Goal: Information Seeking & Learning: Learn about a topic

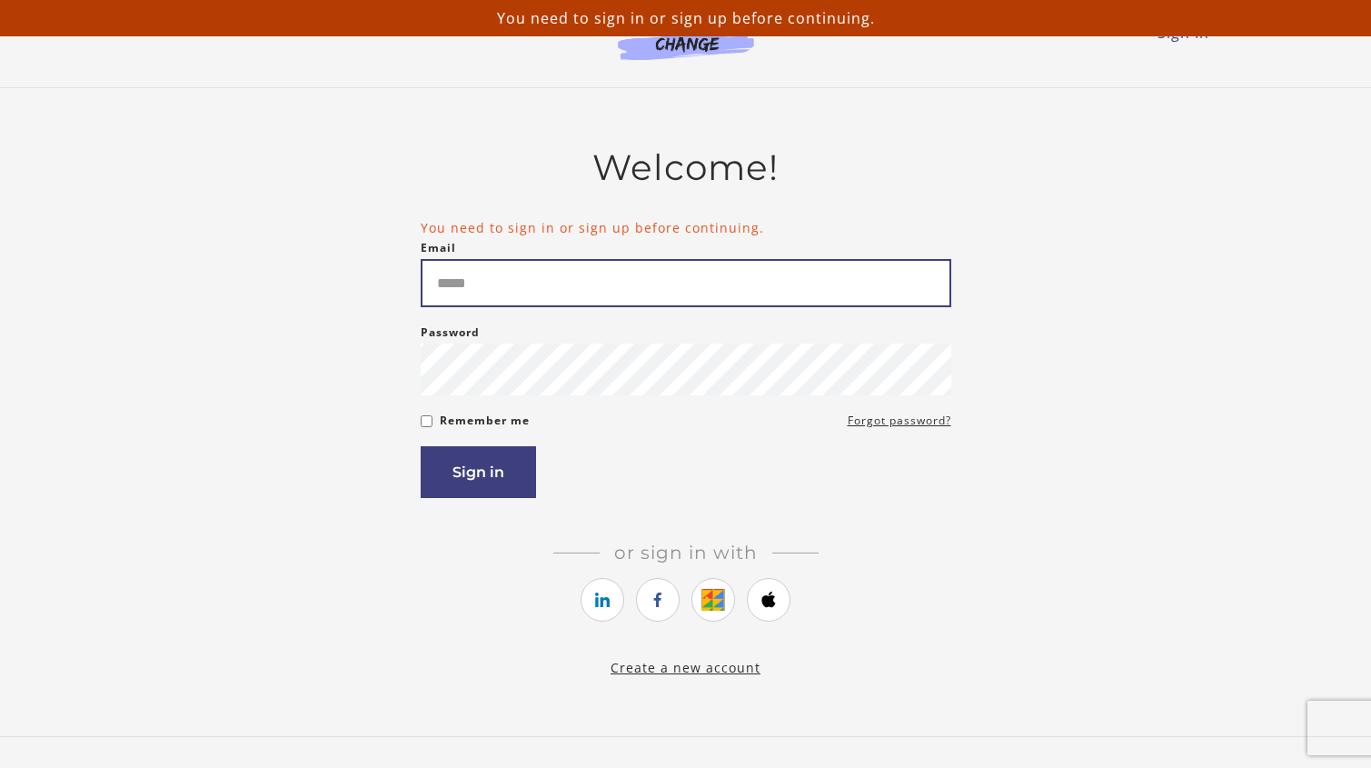
click at [542, 273] on input "Email" at bounding box center [686, 283] width 530 height 48
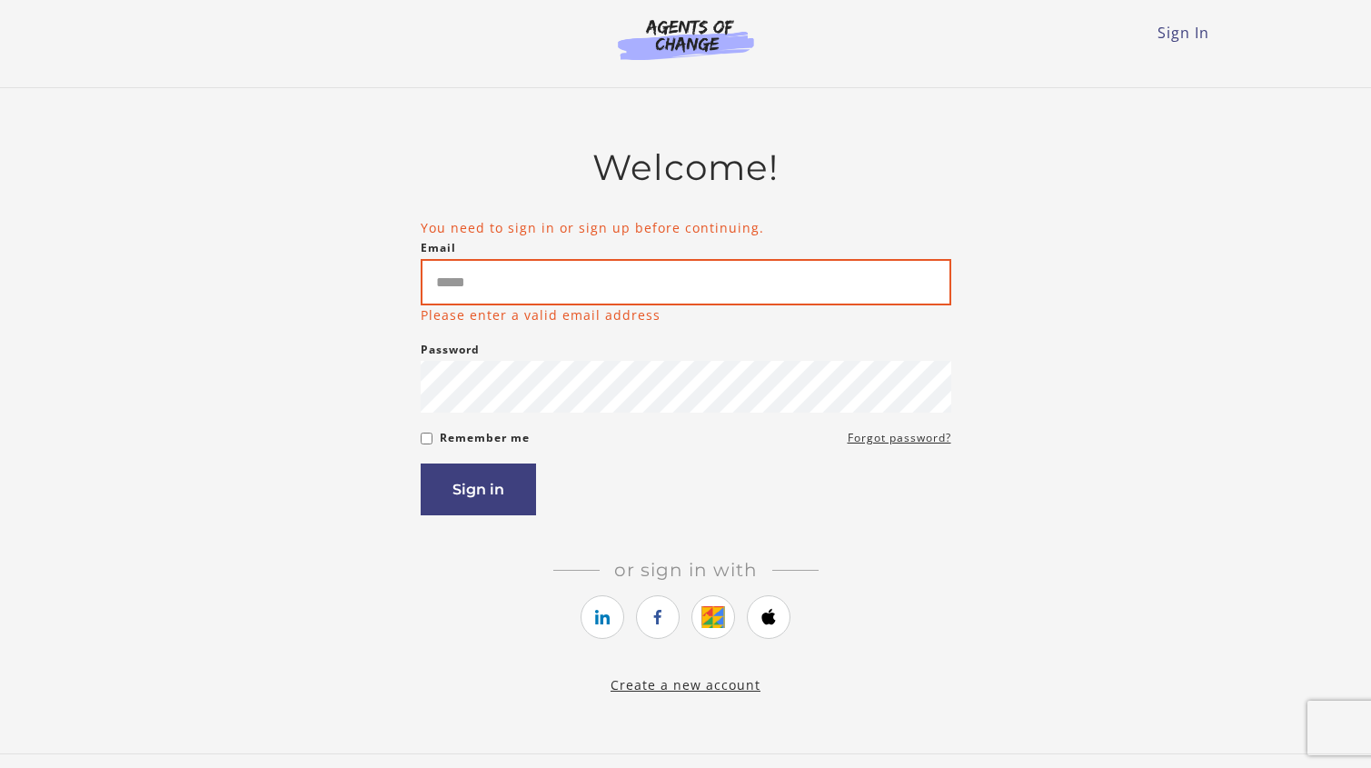
type input "**********"
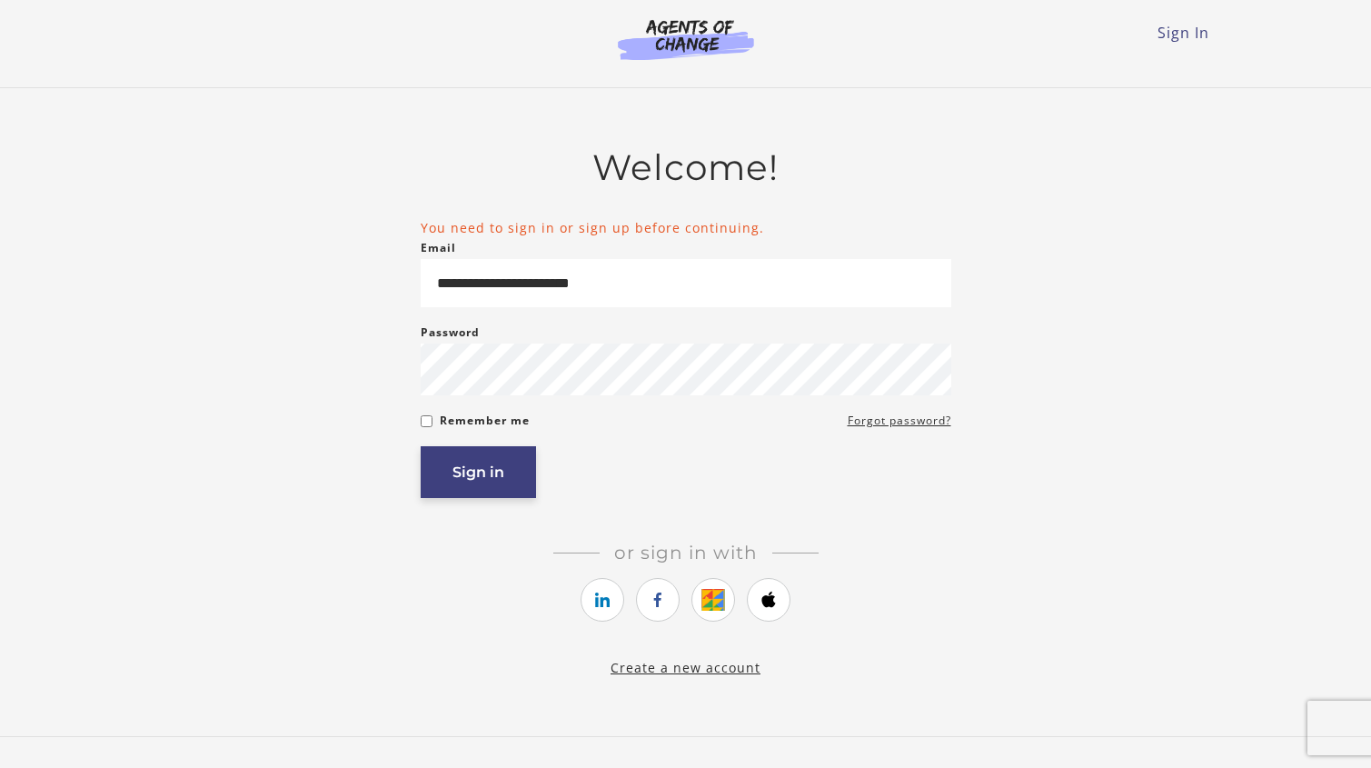
click at [513, 486] on button "Sign in" at bounding box center [478, 472] width 115 height 52
click at [720, 601] on link "https://courses.thinkific.com/users/auth/google?ss%5Breferral%5D=&ss%5Buser_ret…" at bounding box center [713, 600] width 44 height 44
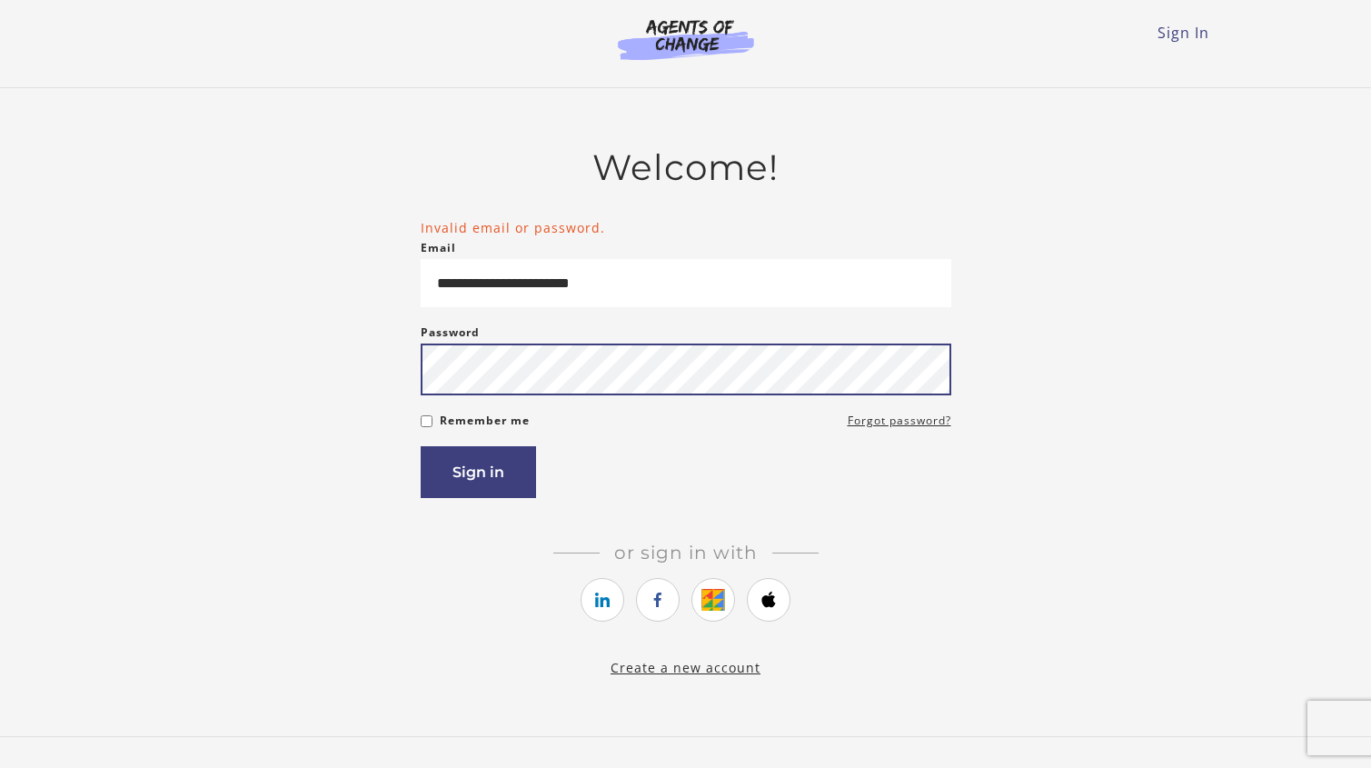
click at [421, 446] on button "Sign in" at bounding box center [478, 472] width 115 height 52
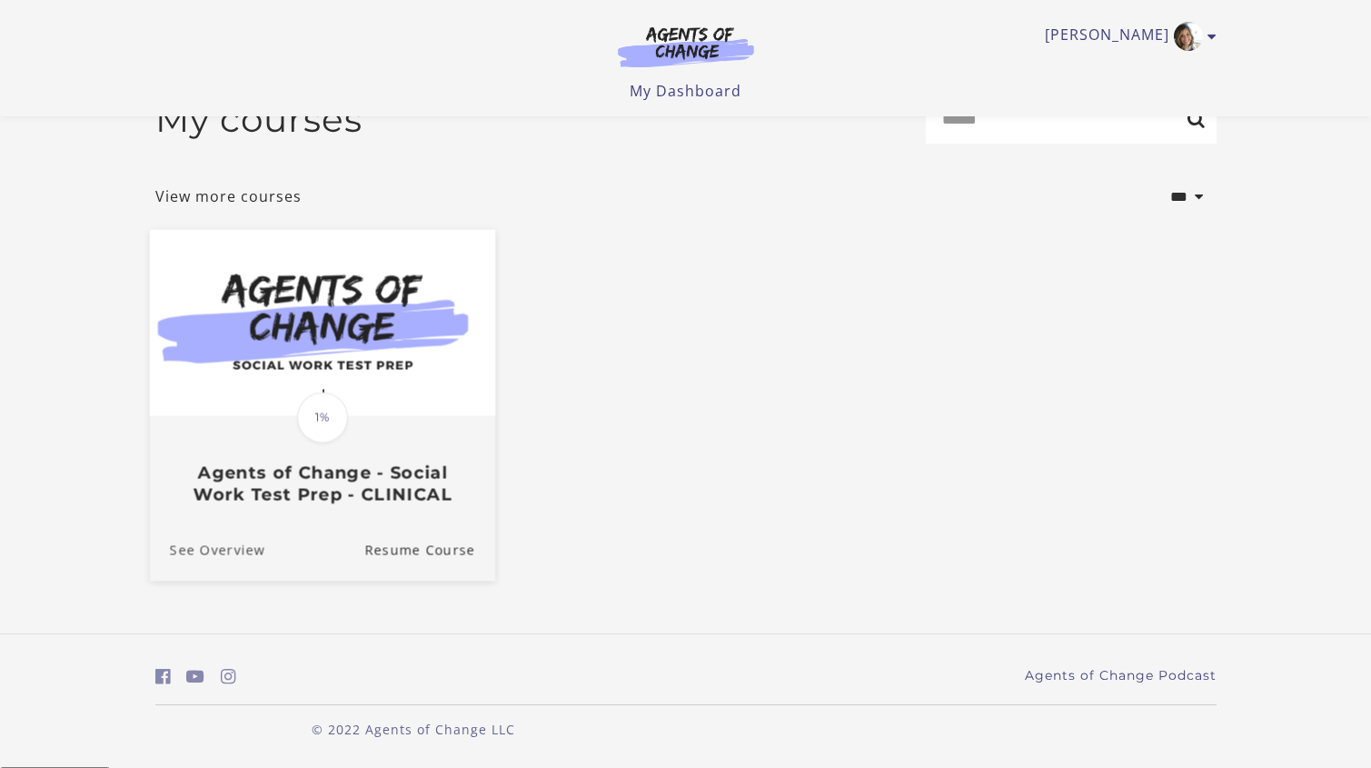
scroll to position [47, 0]
click at [285, 480] on h3 "Agents of Change - Social Work Test Prep - CLINICAL" at bounding box center [321, 482] width 305 height 42
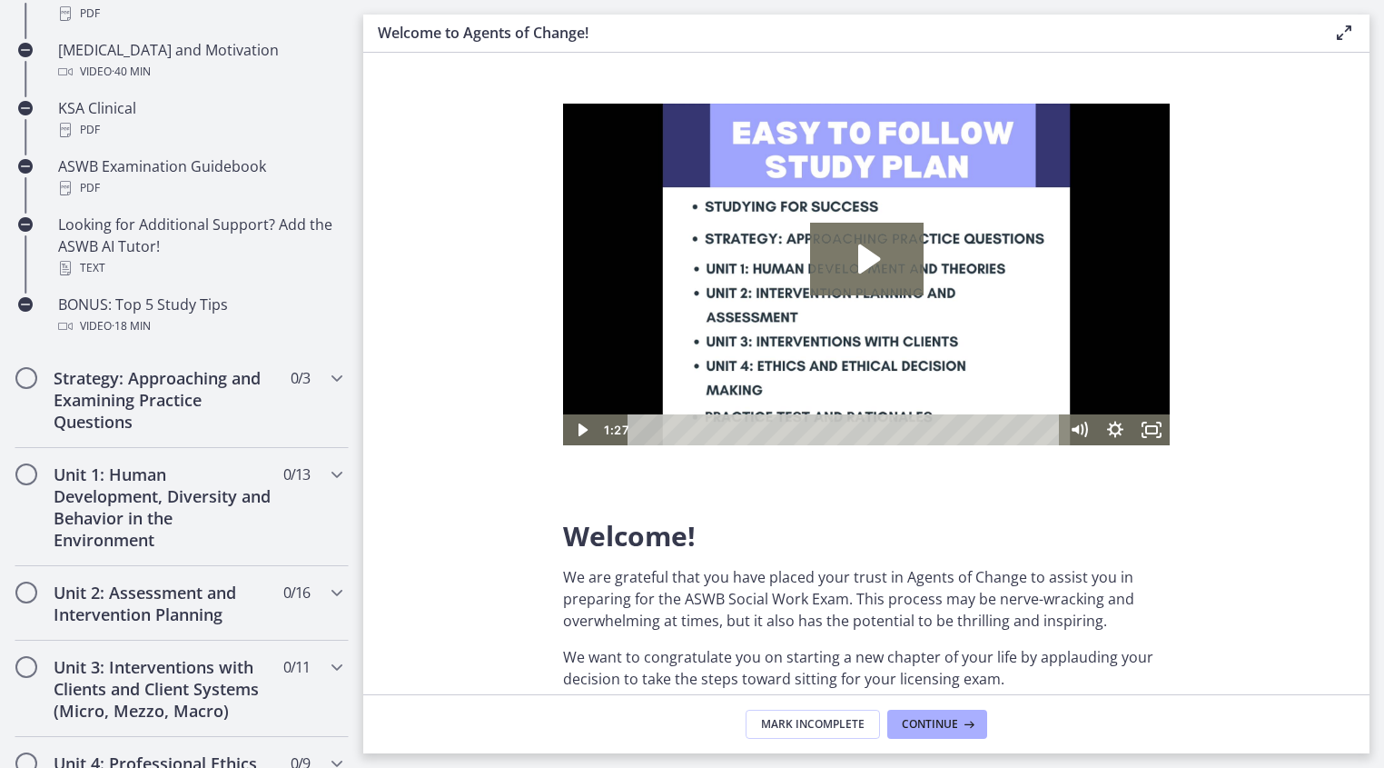
scroll to position [779, 0]
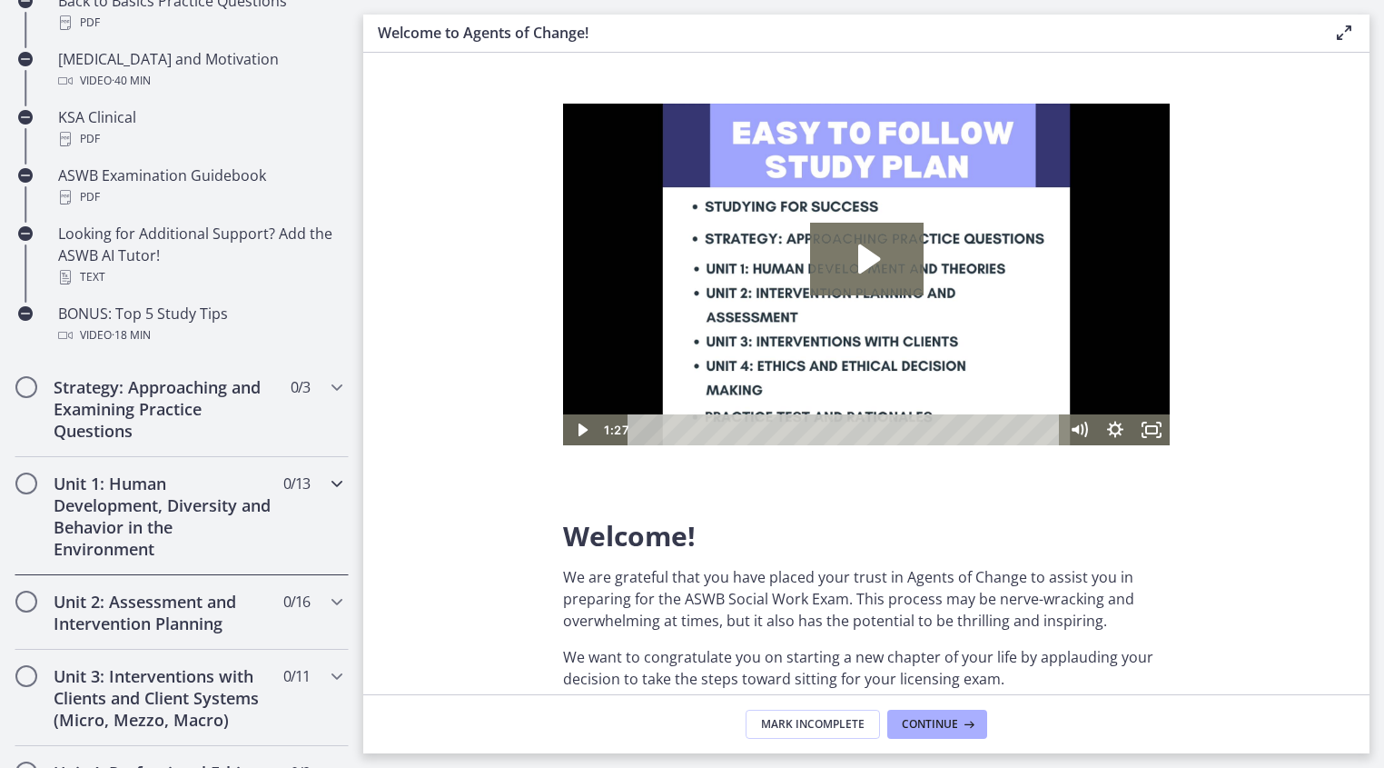
click at [326, 481] on icon "Chapters" at bounding box center [337, 483] width 22 height 22
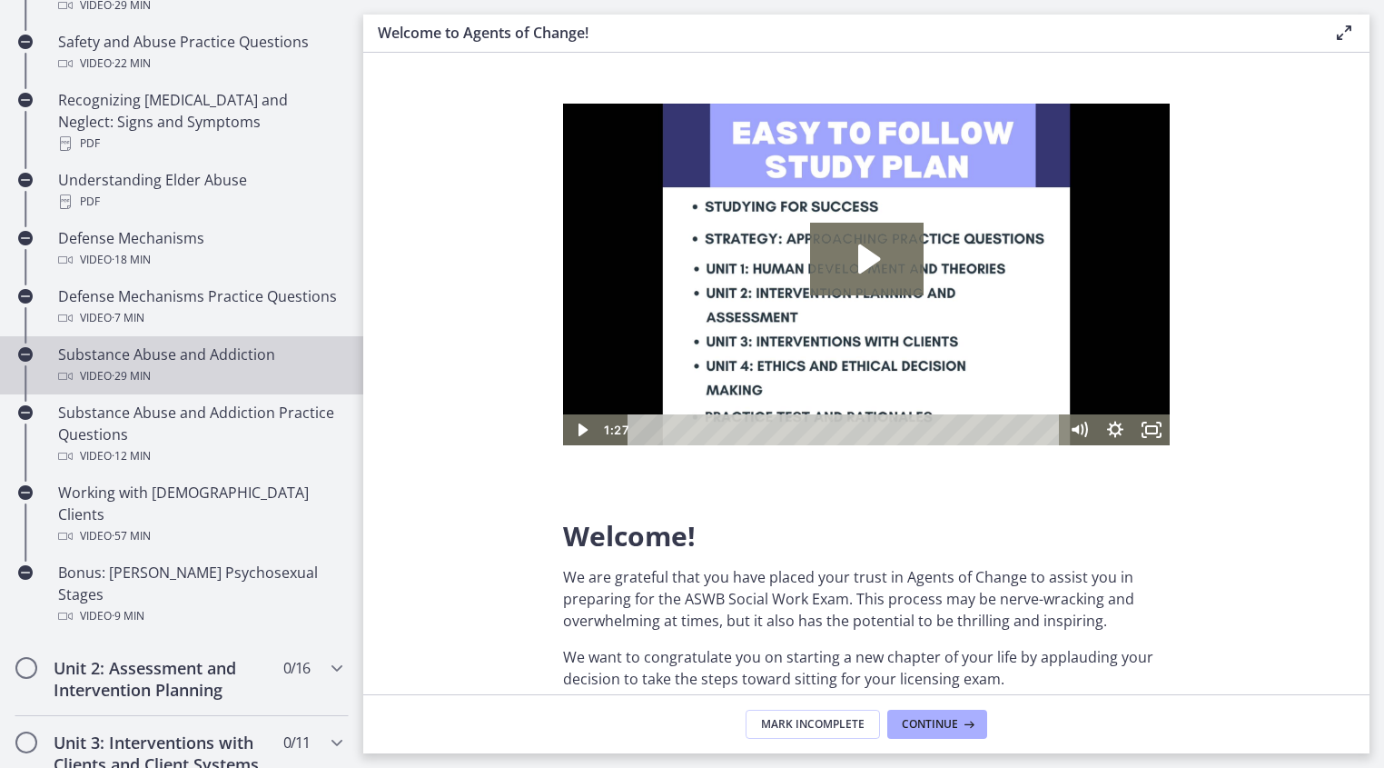
scroll to position [878, 0]
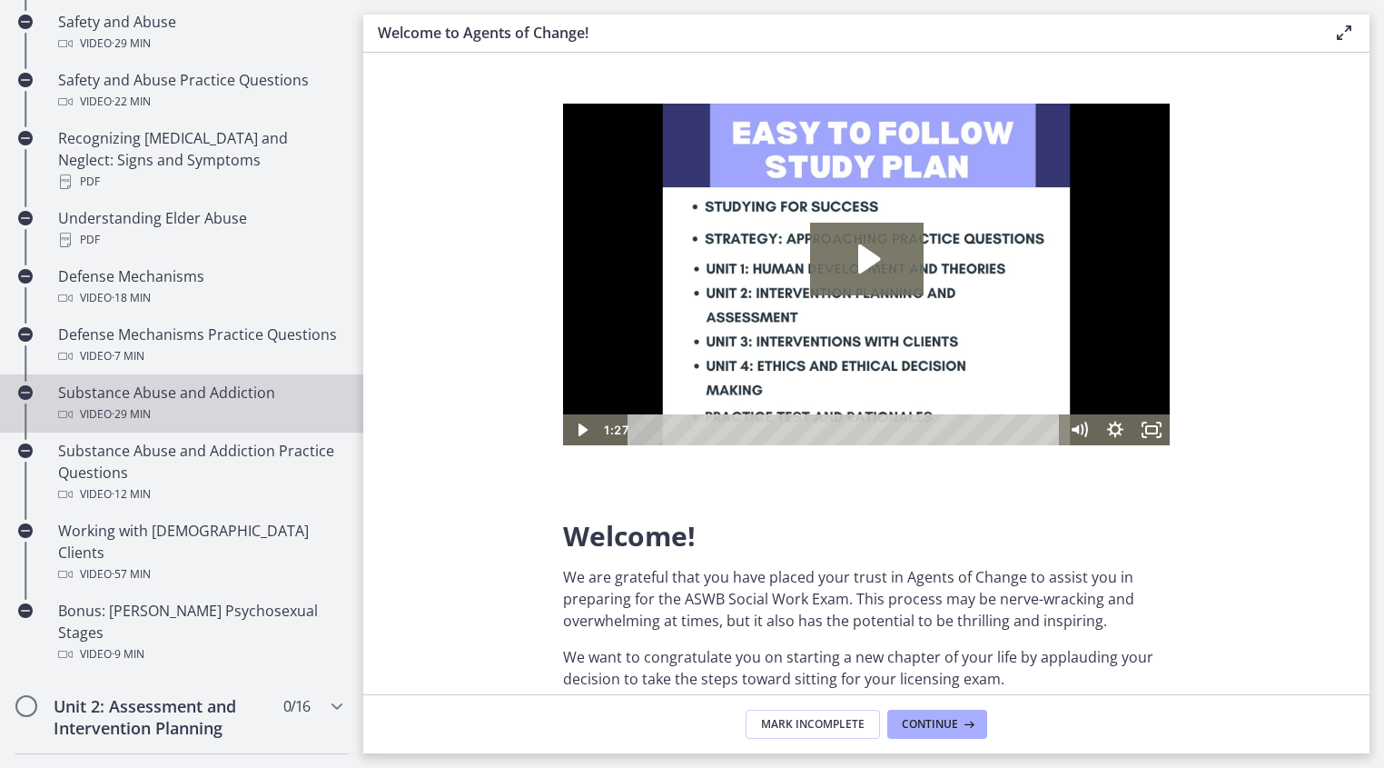
click at [128, 415] on span "· 29 min" at bounding box center [131, 414] width 39 height 22
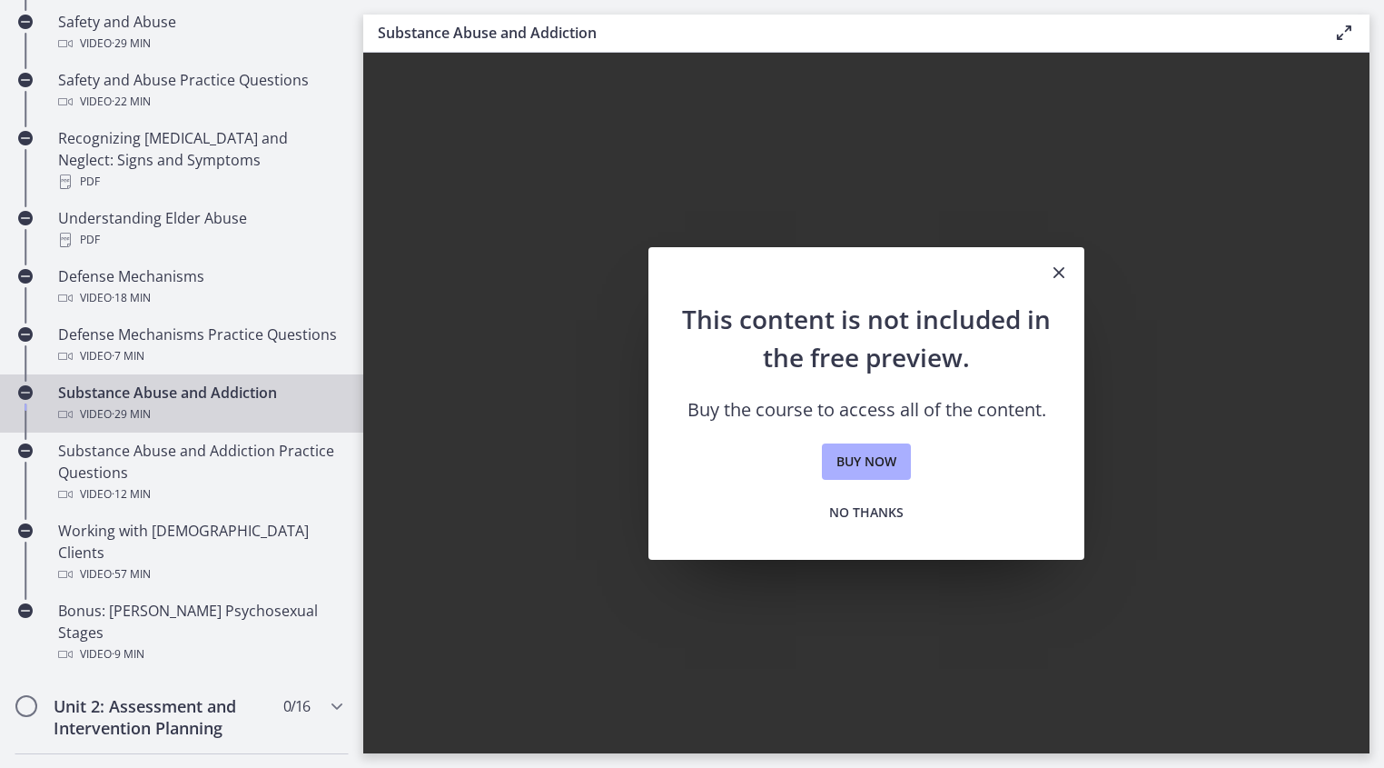
click at [1066, 268] on icon "Close" at bounding box center [1059, 273] width 22 height 22
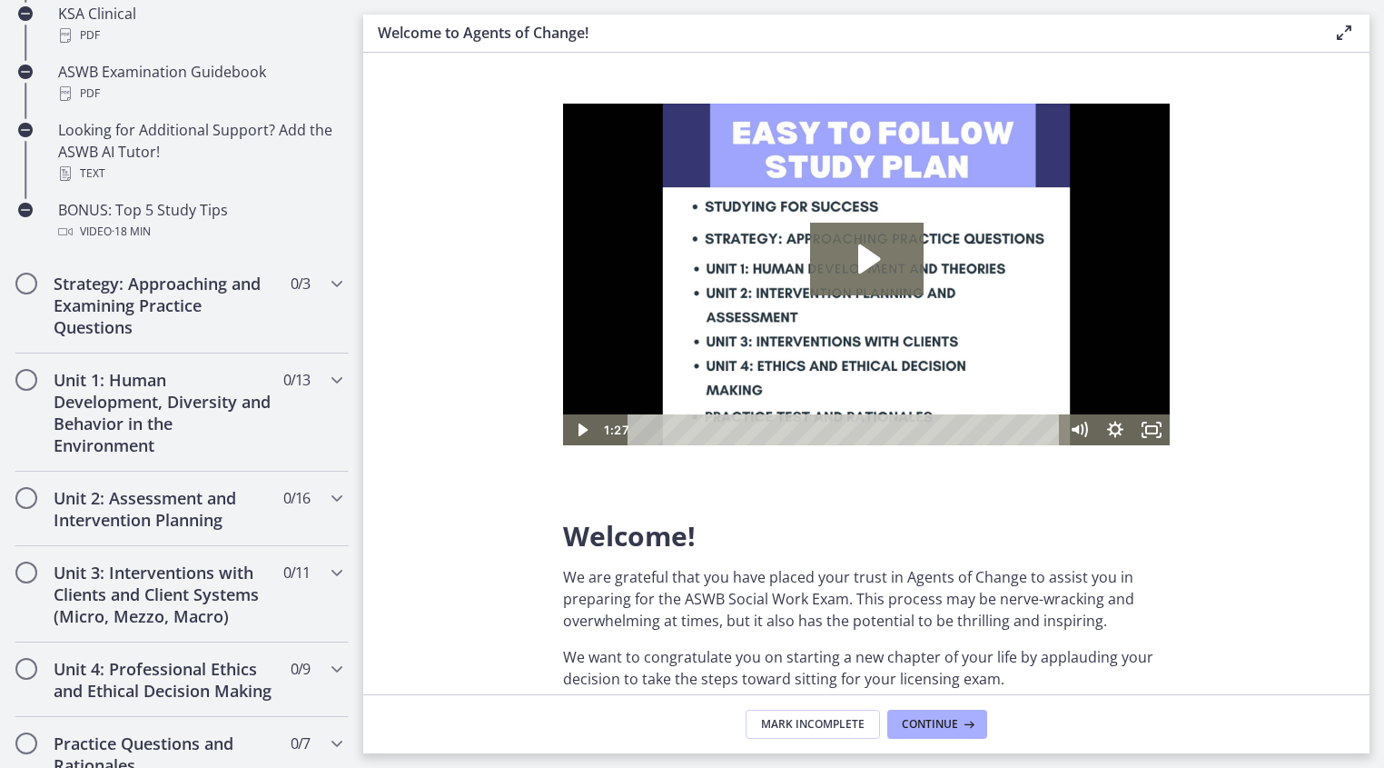
scroll to position [917, 0]
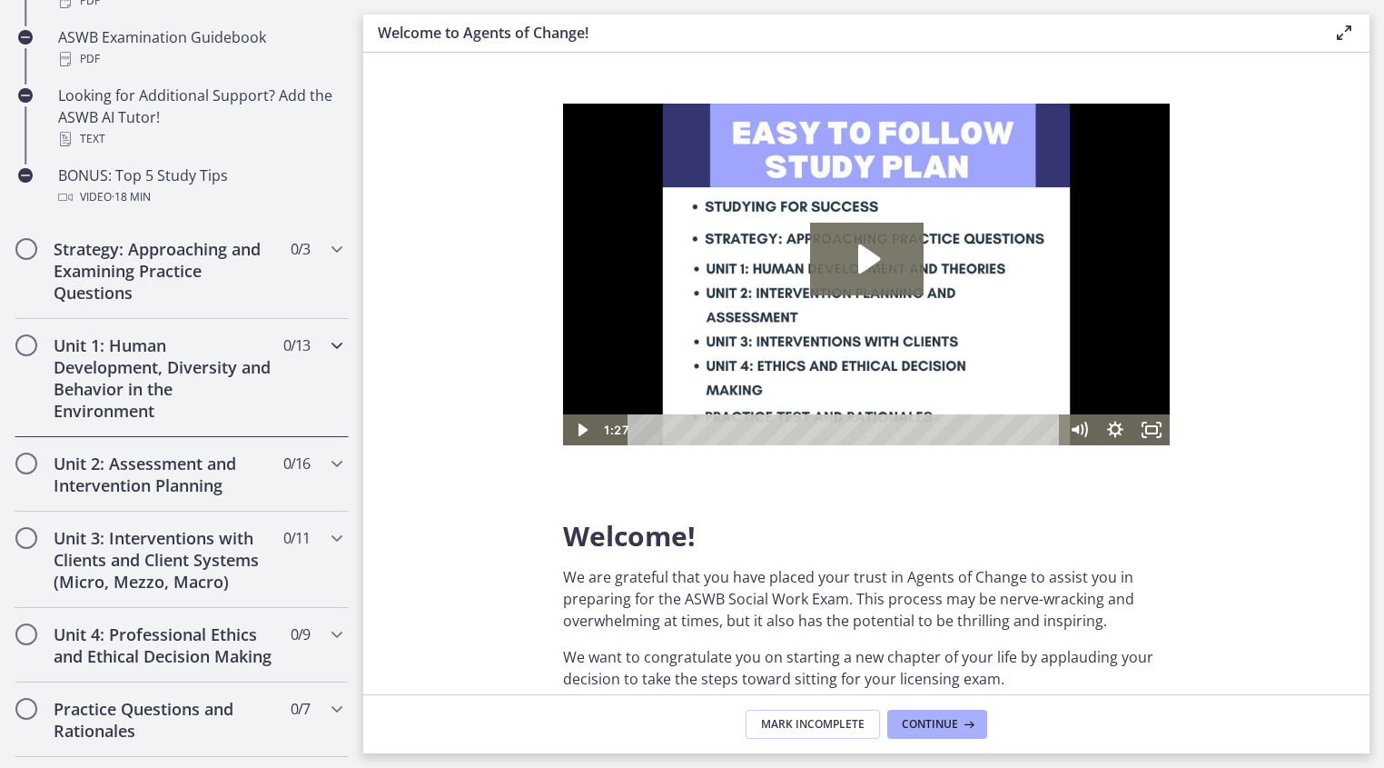
click at [283, 348] on span "0 / 13 Completed" at bounding box center [296, 345] width 26 height 22
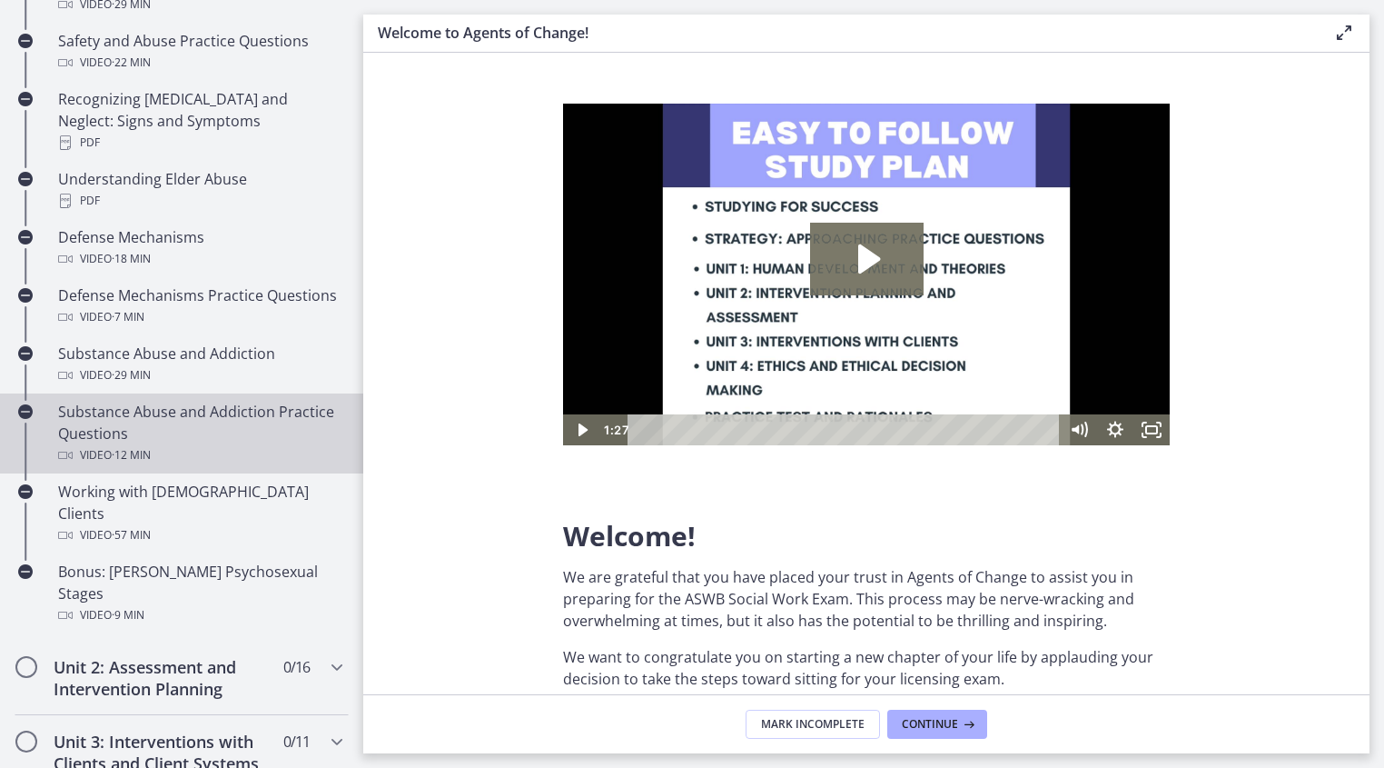
click at [154, 404] on div "Substance Abuse and Addiction Practice Questions Video · 12 min" at bounding box center [199, 433] width 283 height 65
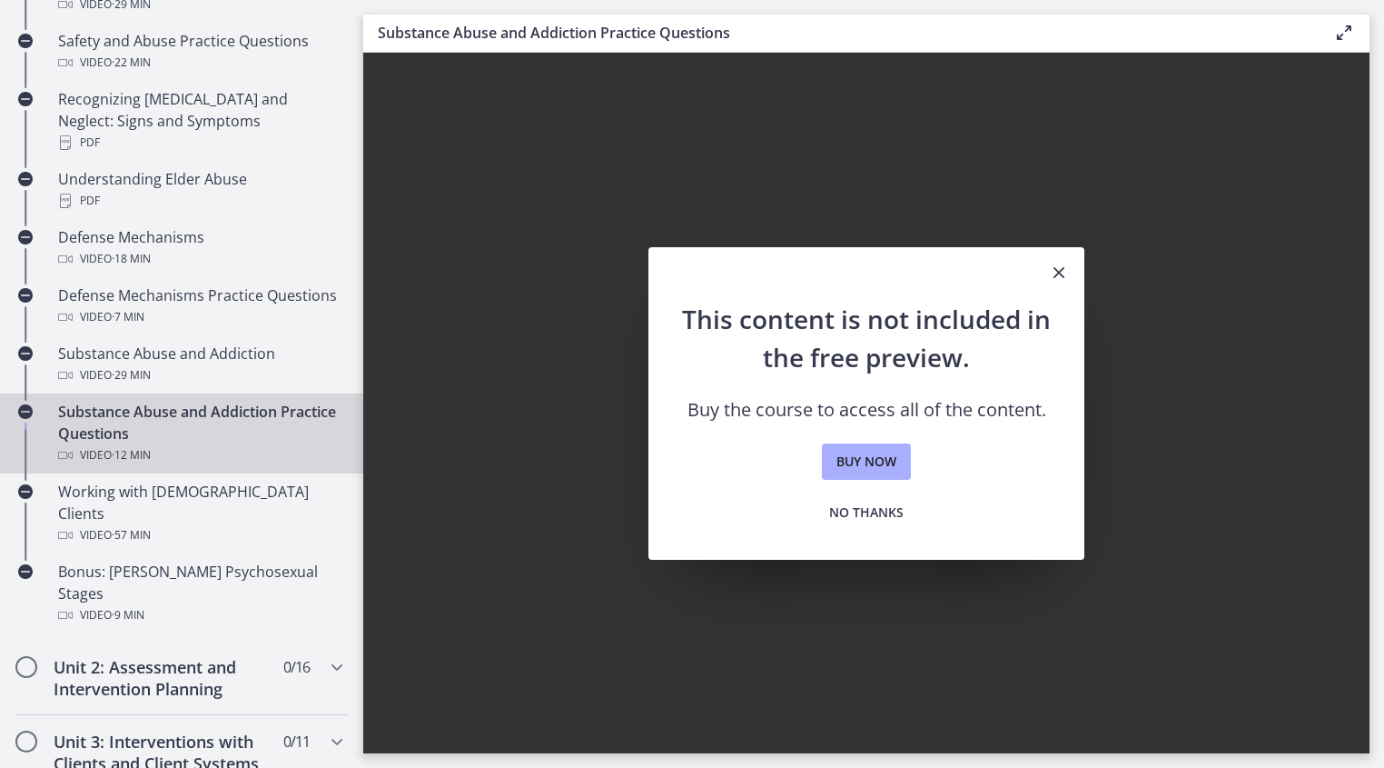
click at [1065, 268] on icon "Close" at bounding box center [1059, 273] width 22 height 22
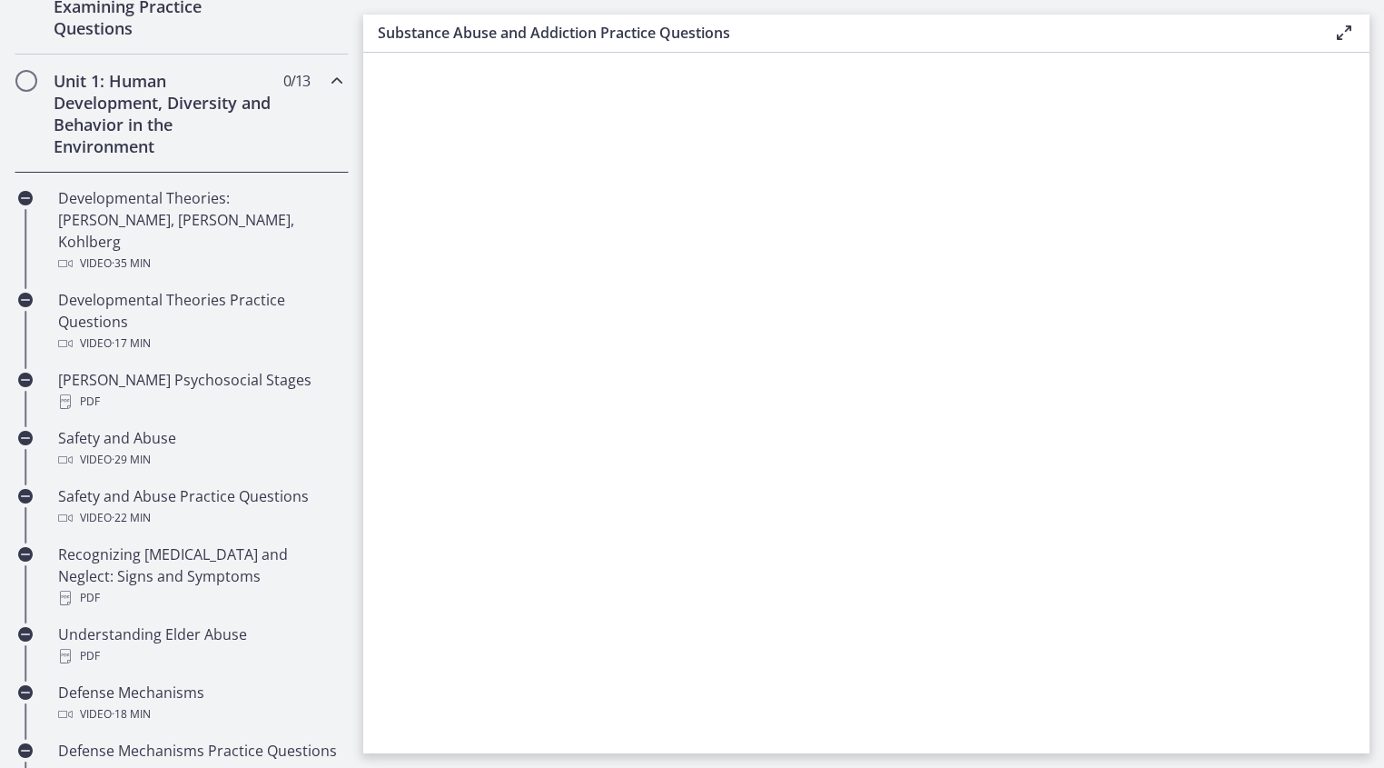
scroll to position [40, 0]
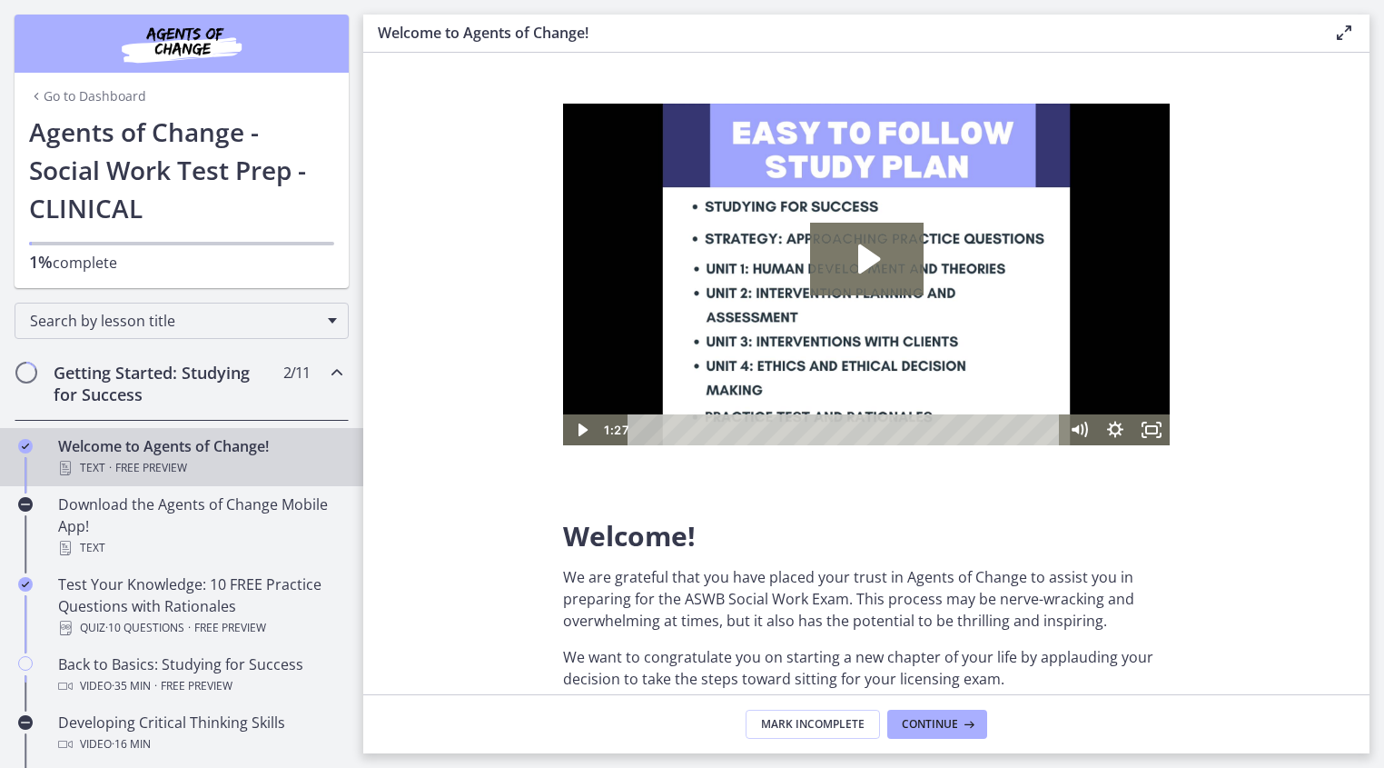
click at [1343, 30] on icon at bounding box center [1344, 33] width 22 height 22
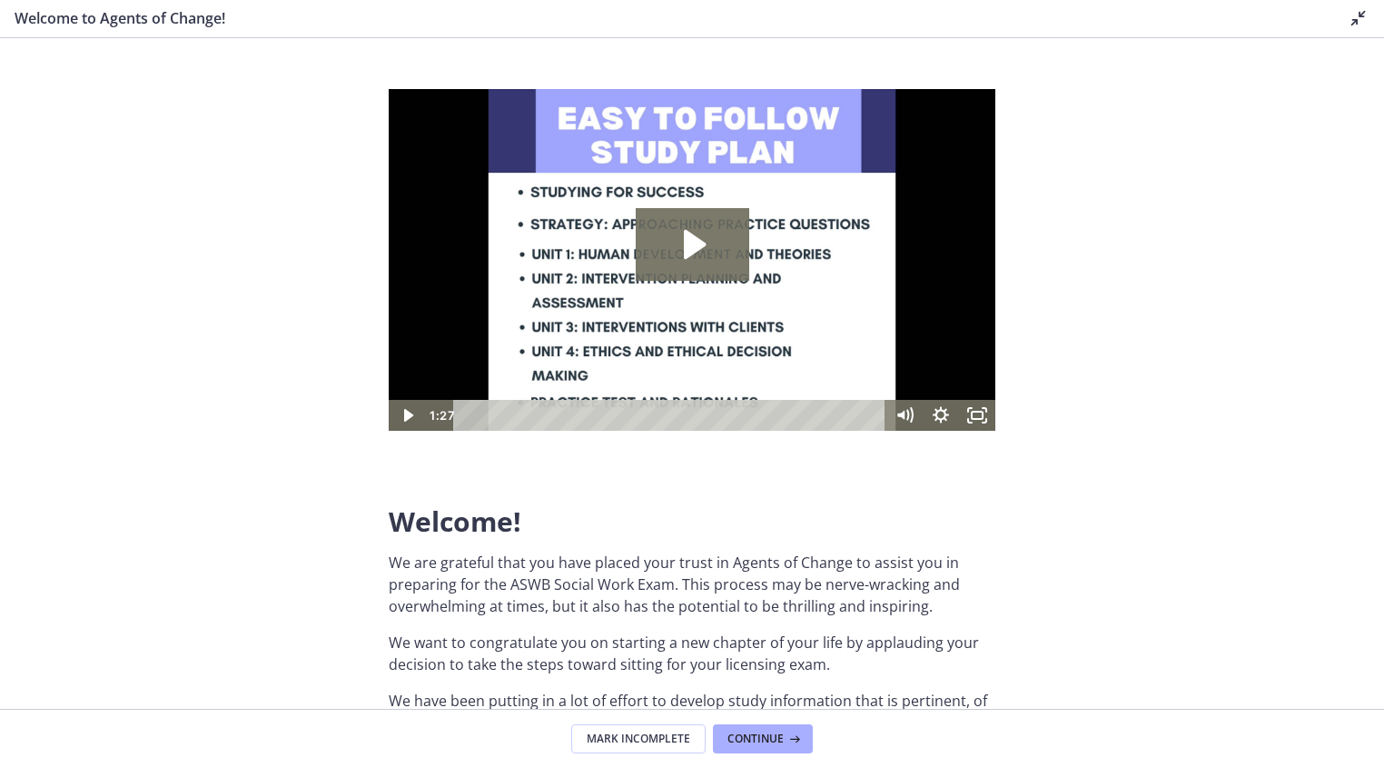
click at [1343, 30] on div "Welcome to Agents of Change! Disable fullscreen" at bounding box center [692, 19] width 1384 height 38
click at [1352, 20] on icon at bounding box center [1359, 18] width 22 height 22
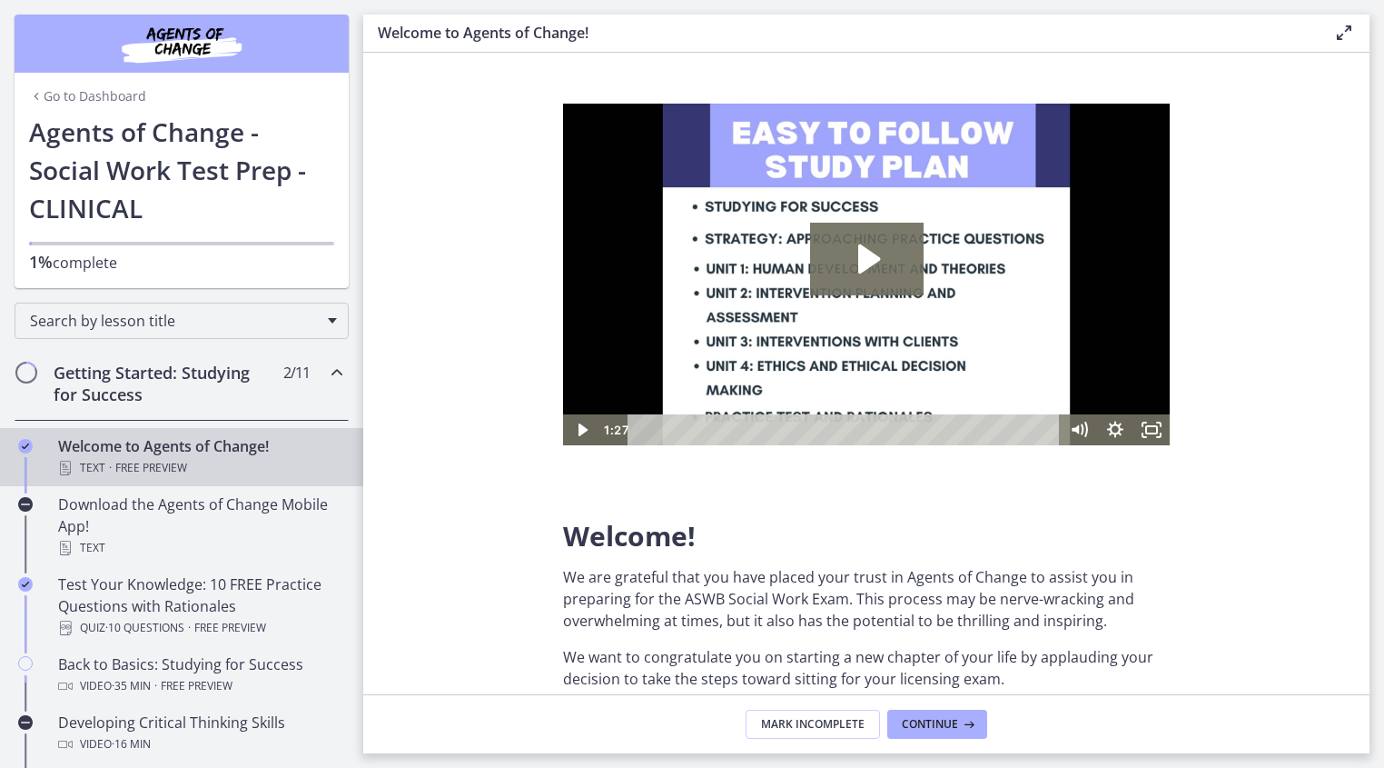
click at [51, 101] on link "Go to Dashboard" at bounding box center [87, 96] width 117 height 18
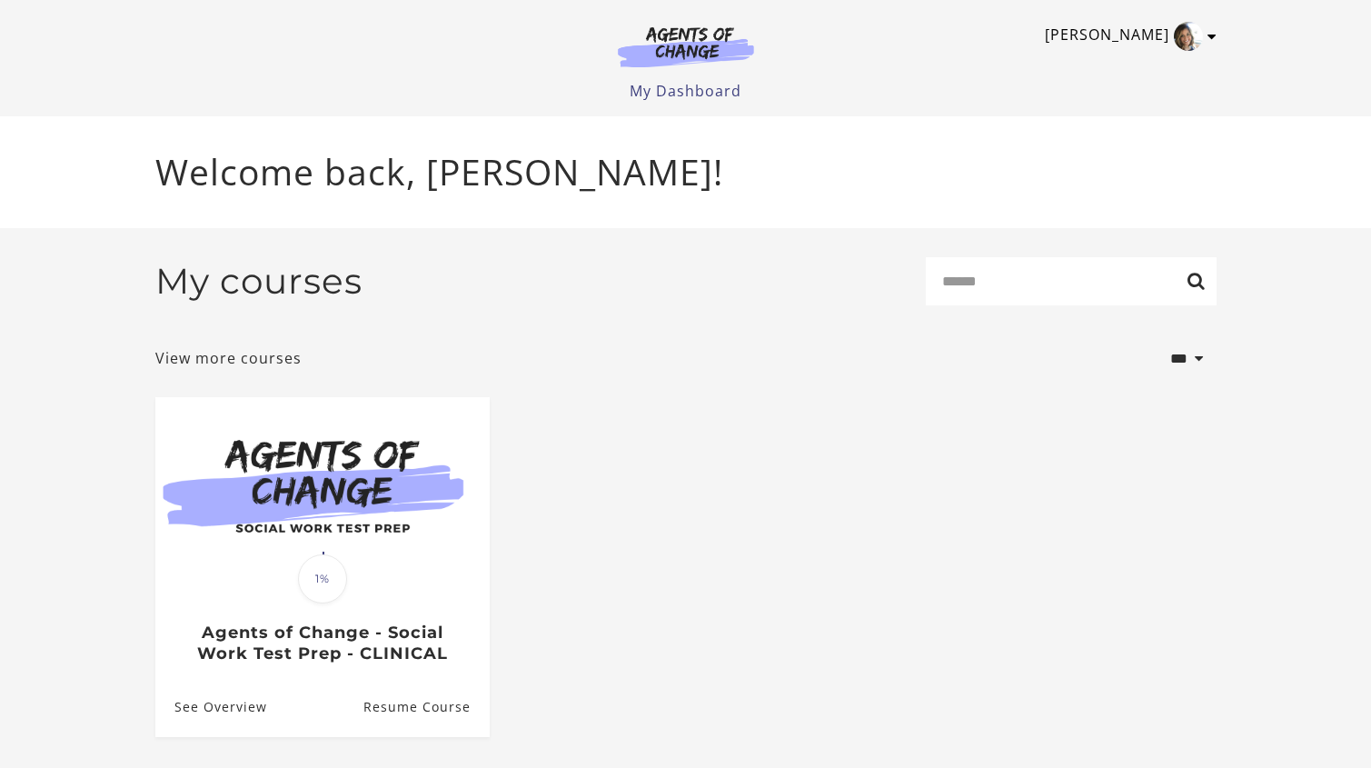
click at [1189, 32] on img "Toggle menu" at bounding box center [1188, 36] width 29 height 29
click at [1133, 124] on link "Sign Out" at bounding box center [1141, 128] width 160 height 31
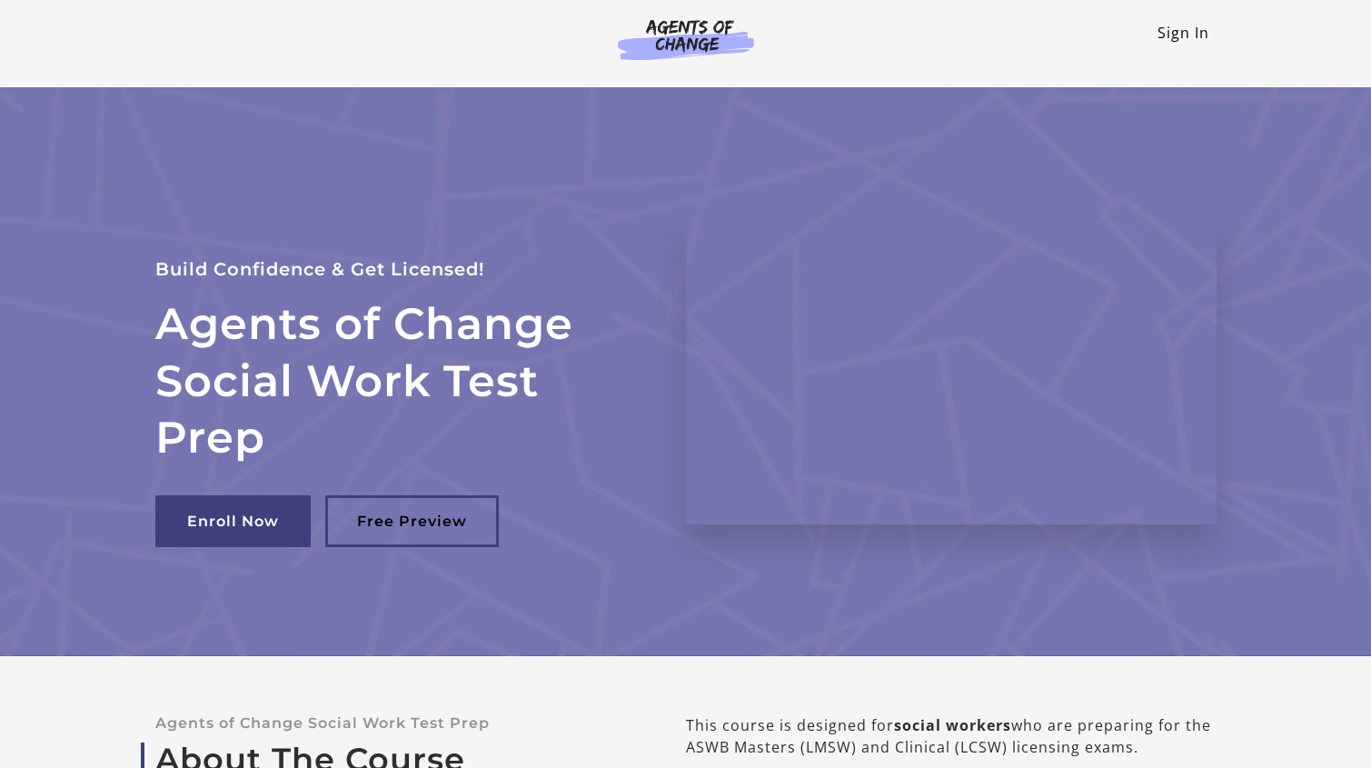
click at [1168, 32] on link "Sign In" at bounding box center [1183, 33] width 52 height 20
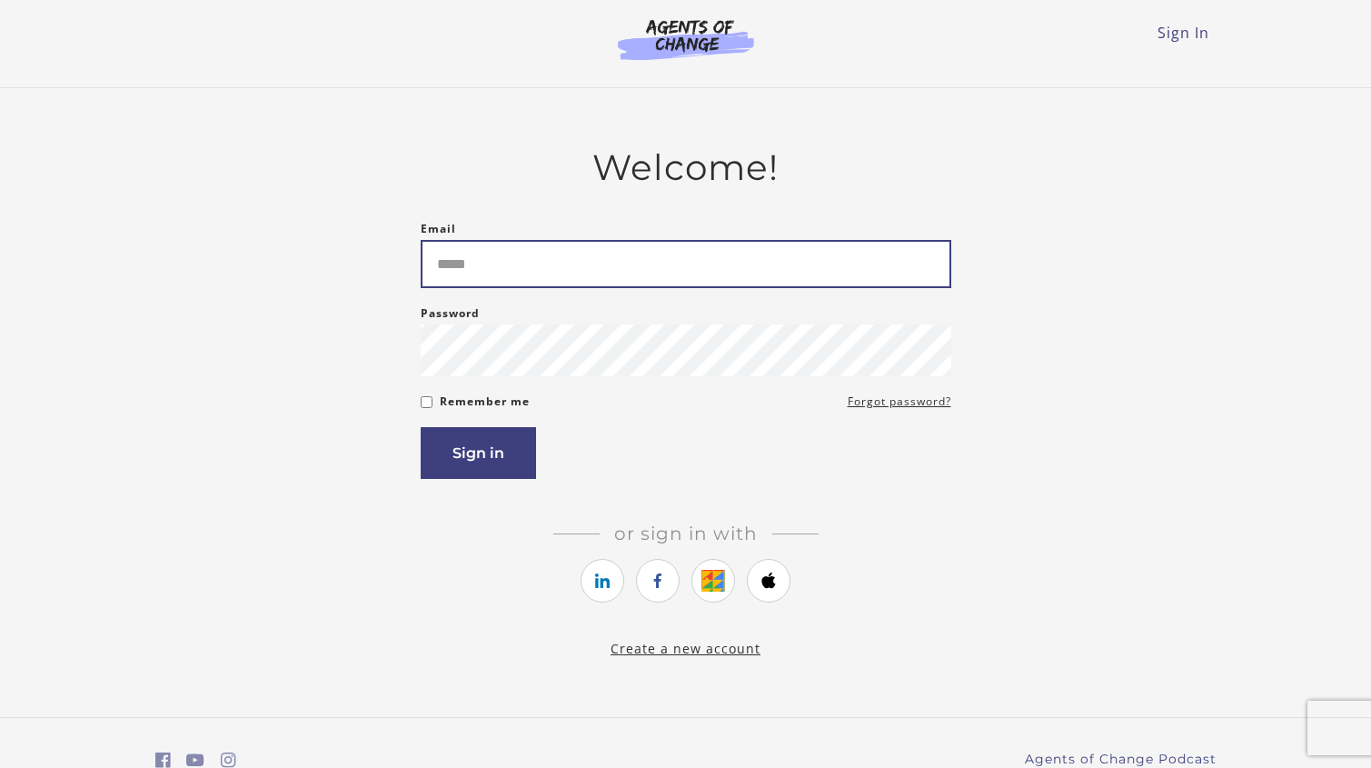
click at [584, 272] on input "Email" at bounding box center [686, 264] width 530 height 48
type input "**********"
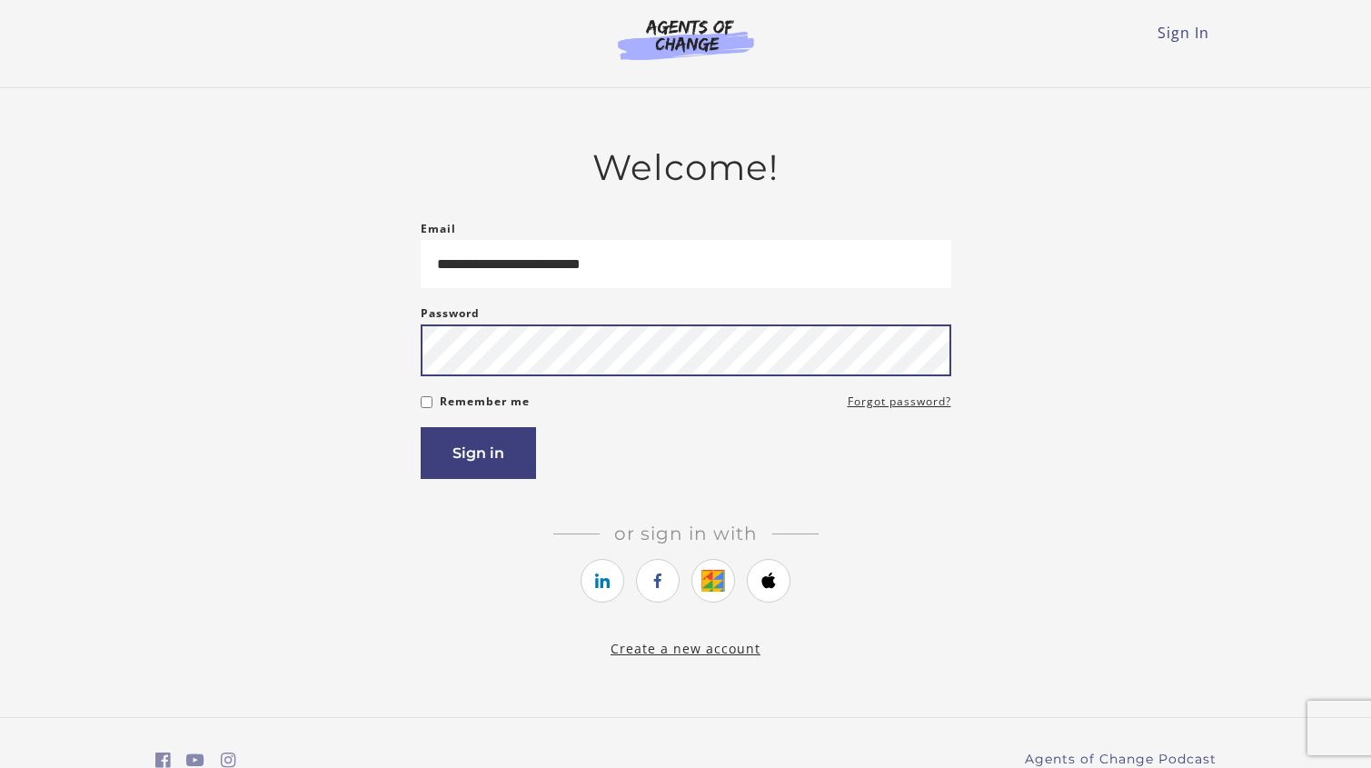
click at [421, 427] on button "Sign in" at bounding box center [478, 453] width 115 height 52
